Goal: Leave review/rating

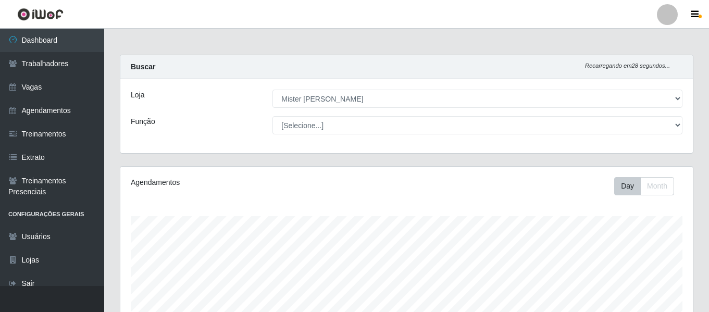
select select "535"
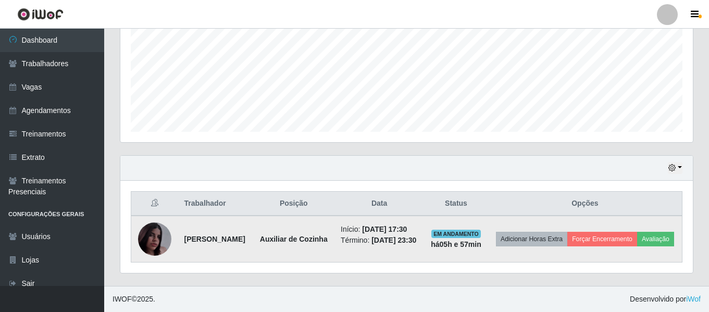
scroll to position [216, 573]
click at [637, 241] on button "Avaliação" at bounding box center [655, 239] width 37 height 15
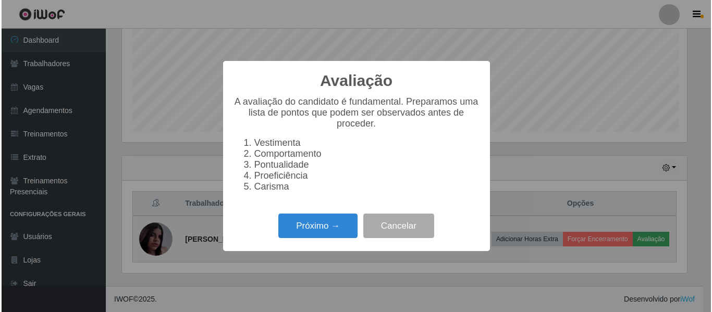
scroll to position [216, 568]
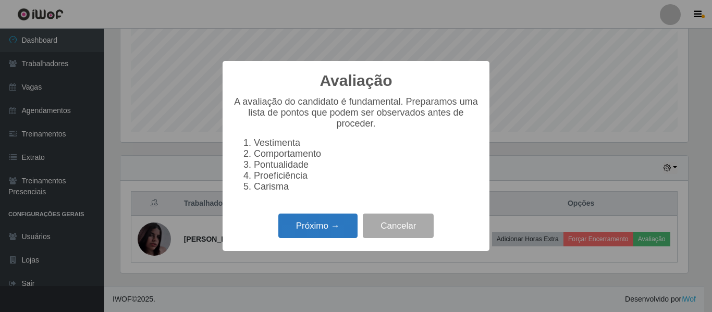
click at [342, 237] on button "Próximo →" at bounding box center [317, 226] width 79 height 24
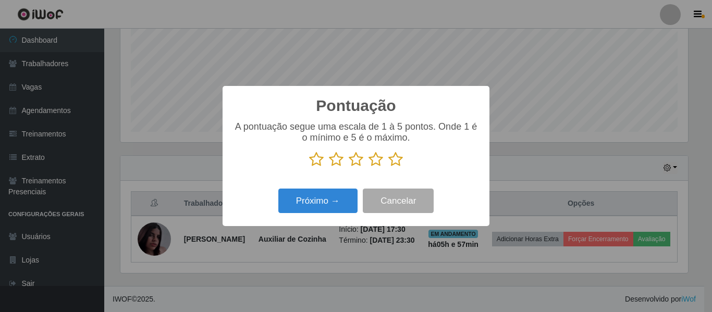
scroll to position [520950, 520599]
click at [396, 164] on icon at bounding box center [395, 160] width 15 height 16
click at [388, 167] on input "radio" at bounding box center [388, 167] width 0 height 0
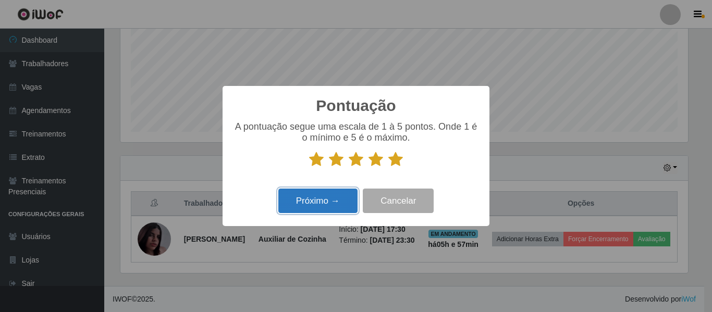
click at [321, 210] on button "Próximo →" at bounding box center [317, 201] width 79 height 24
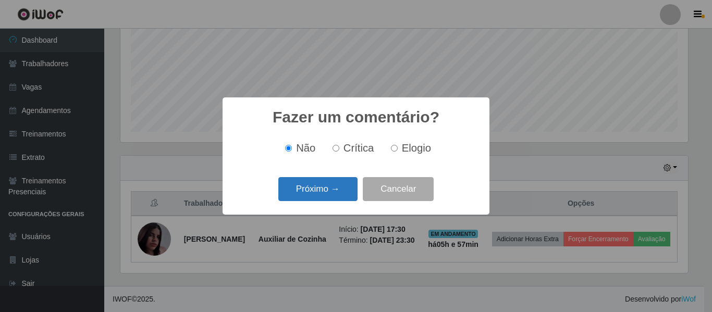
click at [329, 200] on button "Próximo →" at bounding box center [317, 189] width 79 height 24
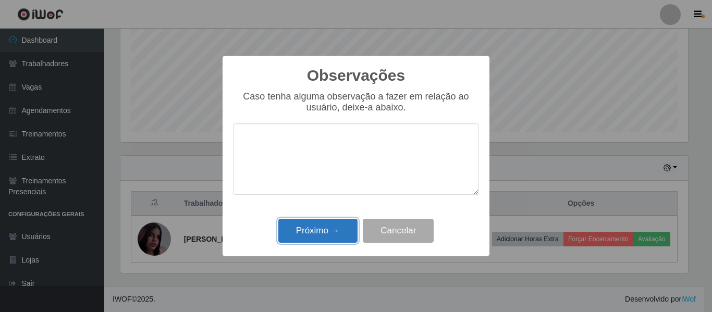
click at [323, 233] on button "Próximo →" at bounding box center [317, 231] width 79 height 24
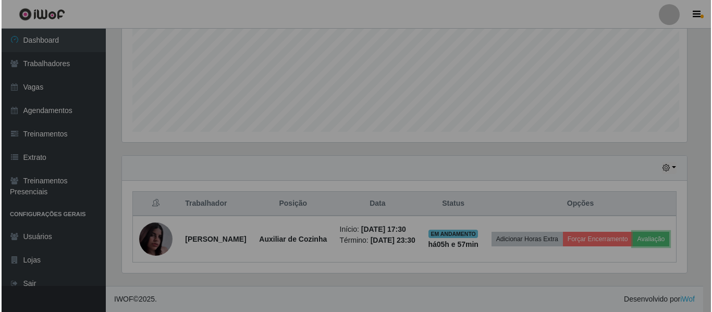
scroll to position [216, 573]
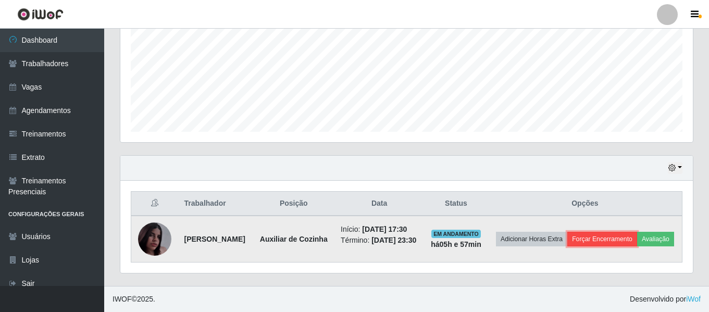
click at [637, 232] on button "Forçar Encerramento" at bounding box center [603, 239] width 70 height 15
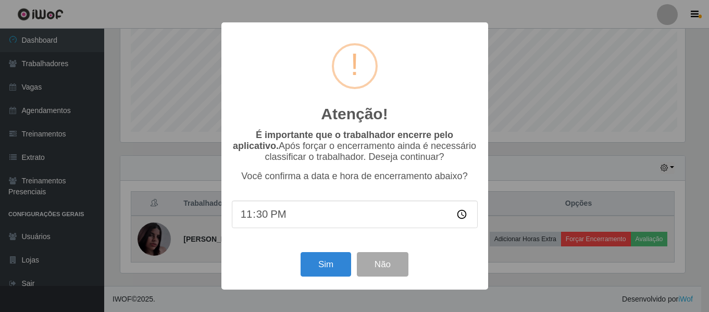
scroll to position [216, 568]
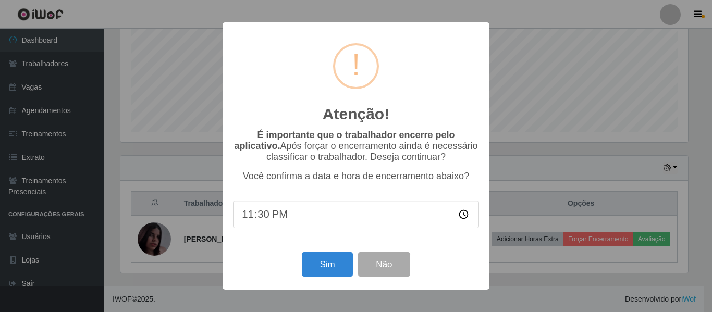
click at [266, 220] on input "23:30" at bounding box center [356, 215] width 246 height 28
click at [257, 215] on input "23:28" at bounding box center [356, 215] width 246 height 28
type input "23:24"
click at [326, 267] on button "Sim" at bounding box center [327, 264] width 51 height 24
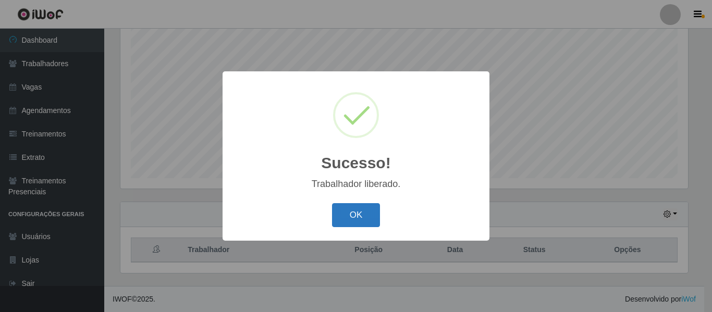
click at [332, 217] on button "OK" at bounding box center [356, 215] width 48 height 24
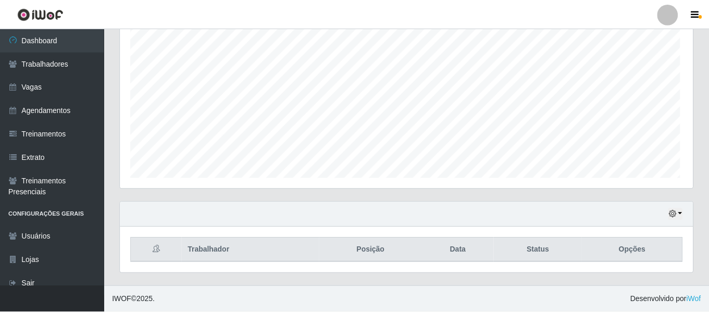
scroll to position [216, 573]
click at [349, 212] on div "Hoje 1 dia 3 dias 1 Semana Não encerrados" at bounding box center [406, 214] width 573 height 25
